Goal: Task Accomplishment & Management: Manage account settings

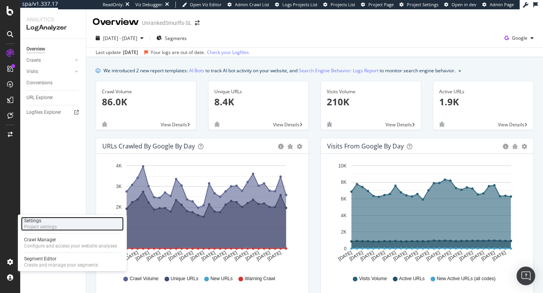
click at [37, 226] on div "Project settings" at bounding box center [40, 227] width 33 height 6
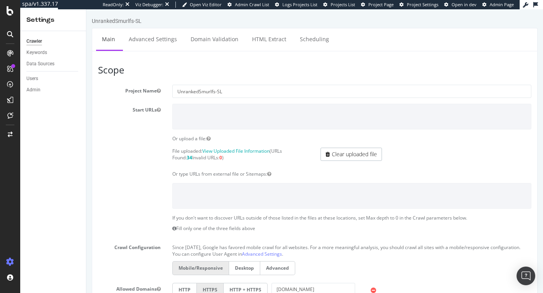
click at [128, 162] on div "File uploaded: View Uploaded File Information (URLs Found: 34 Invalid URLs: 0 )…" at bounding box center [314, 156] width 445 height 17
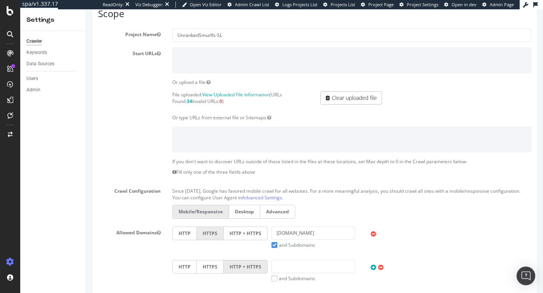
scroll to position [57, 0]
click at [144, 148] on div at bounding box center [314, 138] width 445 height 25
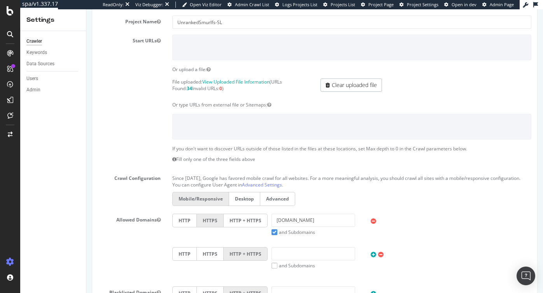
scroll to position [76, 0]
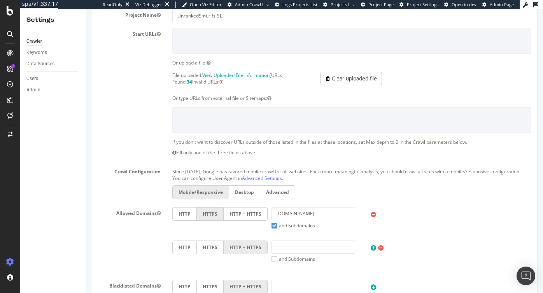
click at [298, 99] on div "Or type URLs from external file or Sitemaps:" at bounding box center [352, 98] width 371 height 7
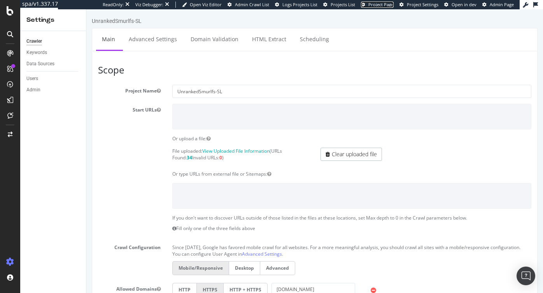
click at [392, 5] on span "Project Page" at bounding box center [381, 5] width 25 height 6
